Goal: Navigation & Orientation: Find specific page/section

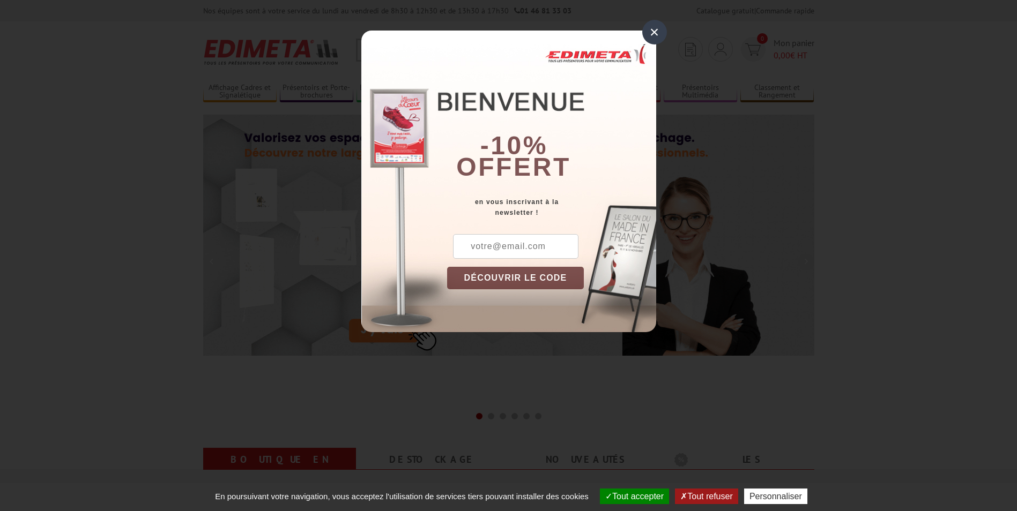
click at [647, 28] on div "×" at bounding box center [654, 32] width 25 height 25
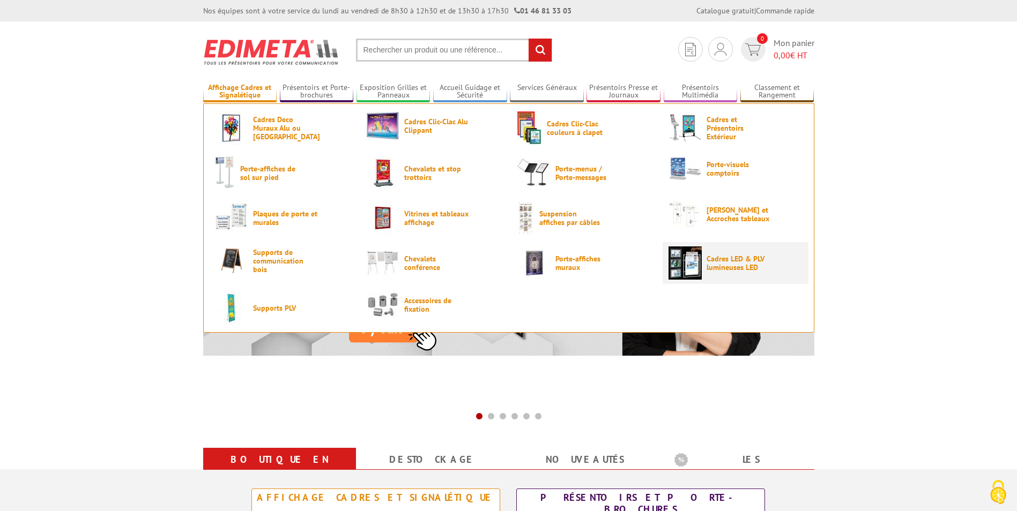
click at [741, 257] on span "Cadres LED & PLV lumineuses LED" at bounding box center [738, 263] width 64 height 17
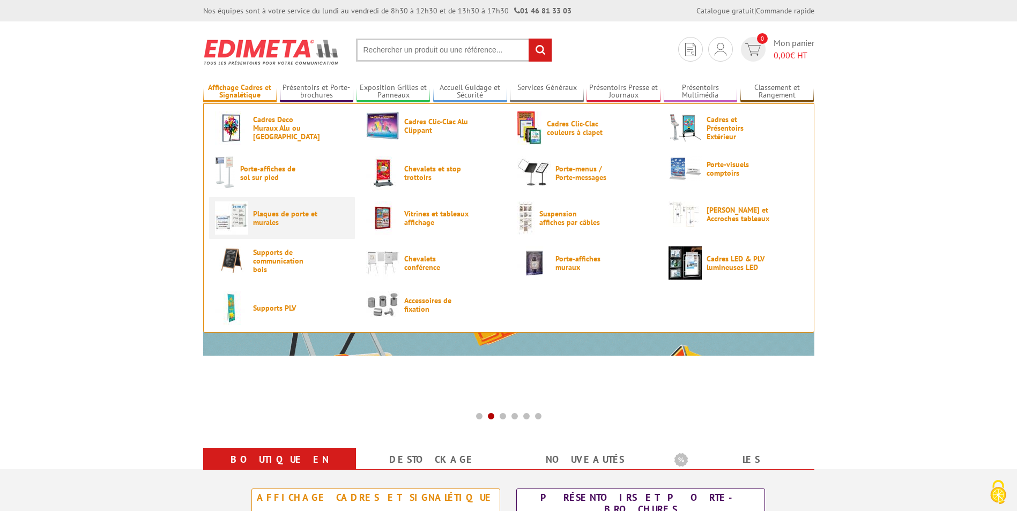
click at [267, 218] on span "Plaques de porte et murales" at bounding box center [285, 218] width 64 height 17
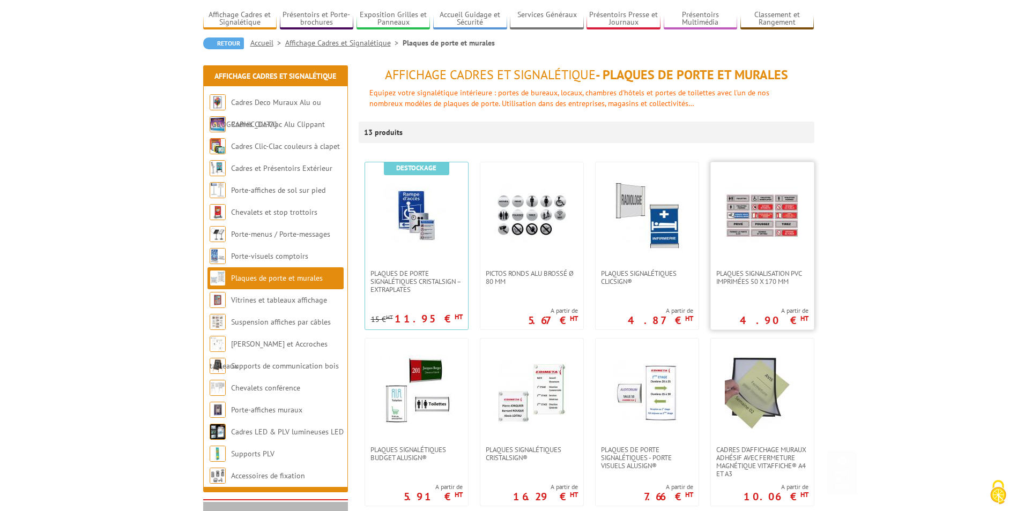
scroll to position [54, 0]
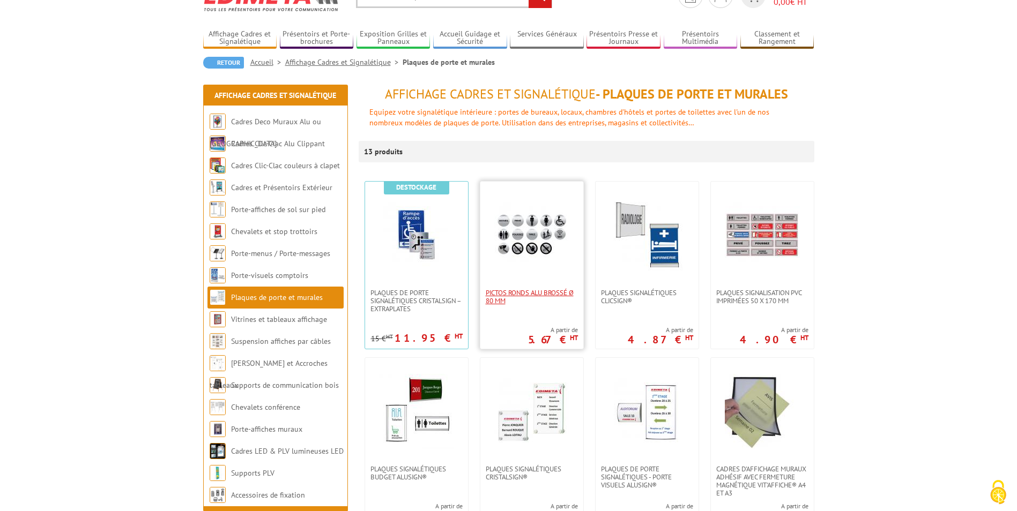
click at [502, 292] on span "Pictos ronds alu brossé Ø 80 mm" at bounding box center [532, 297] width 92 height 16
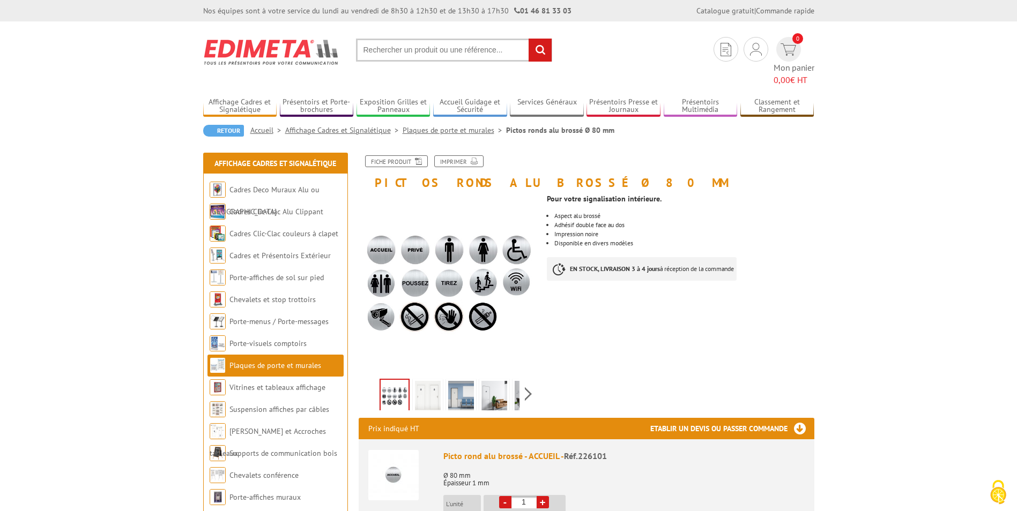
click at [433, 381] on img at bounding box center [428, 397] width 26 height 33
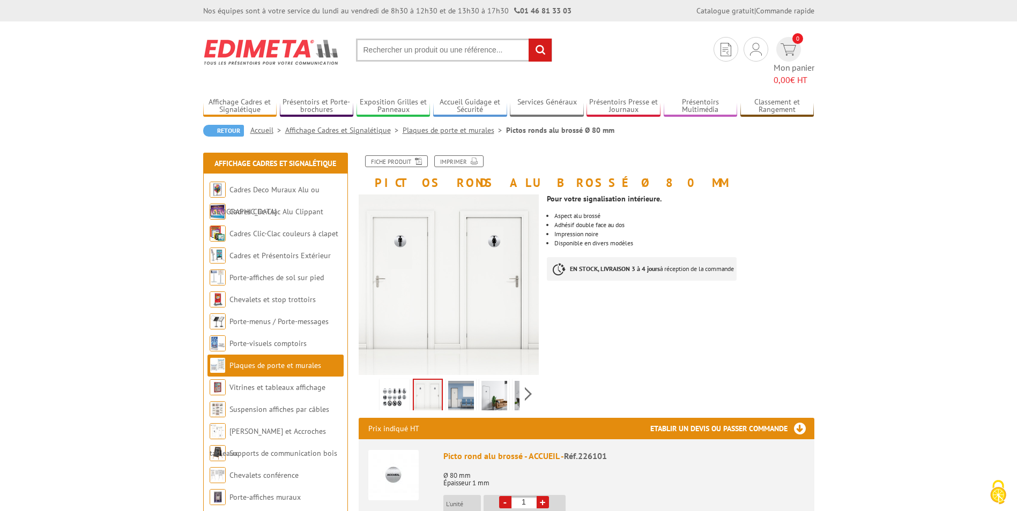
click at [463, 381] on img at bounding box center [461, 397] width 26 height 33
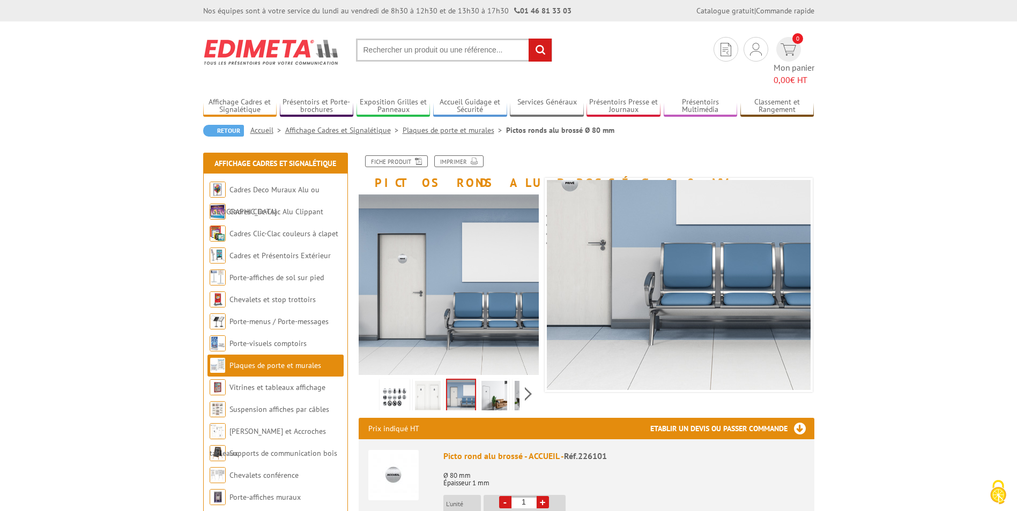
click at [392, 381] on img at bounding box center [395, 397] width 26 height 33
